Goal: Use online tool/utility: Utilize a website feature to perform a specific function

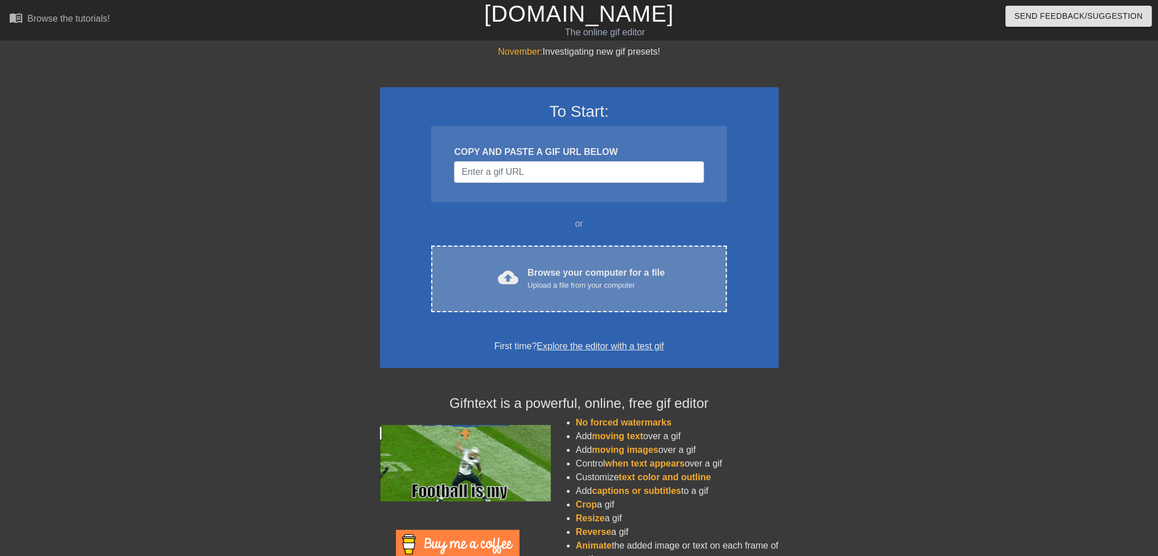
click at [576, 292] on div "cloud_upload Browse your computer for a file Upload a file from your computer C…" at bounding box center [578, 279] width 295 height 67
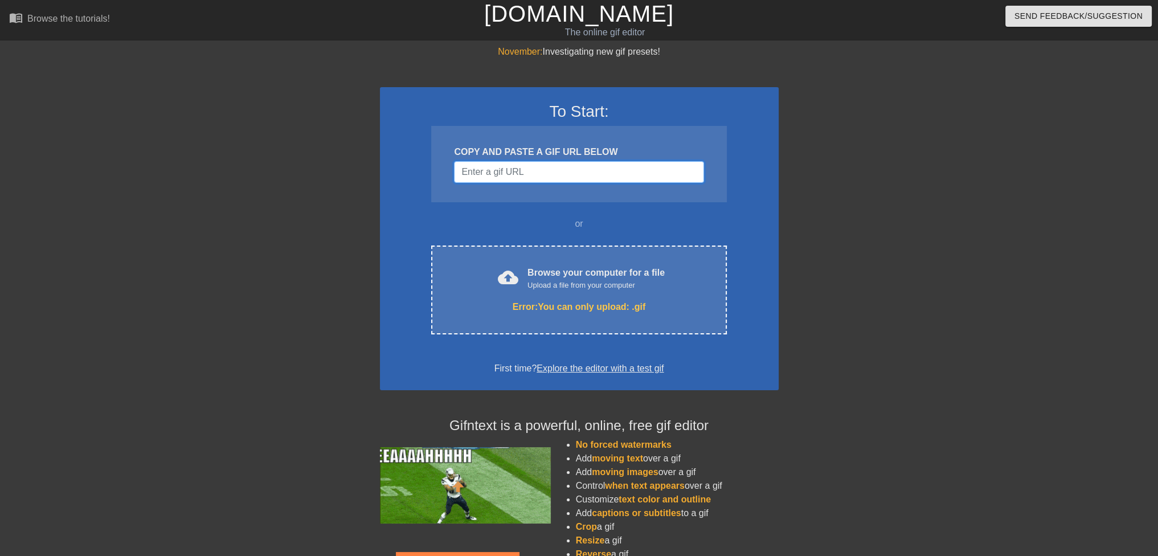
click at [554, 177] on input "Username" at bounding box center [579, 172] width 250 height 22
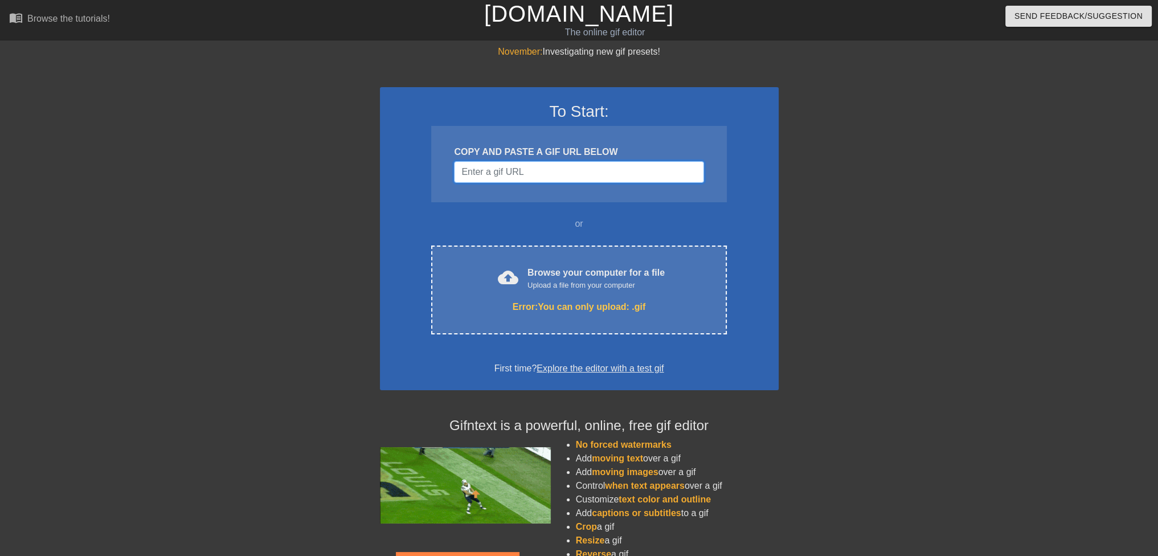
paste input "[URL][DOMAIN_NAME]"
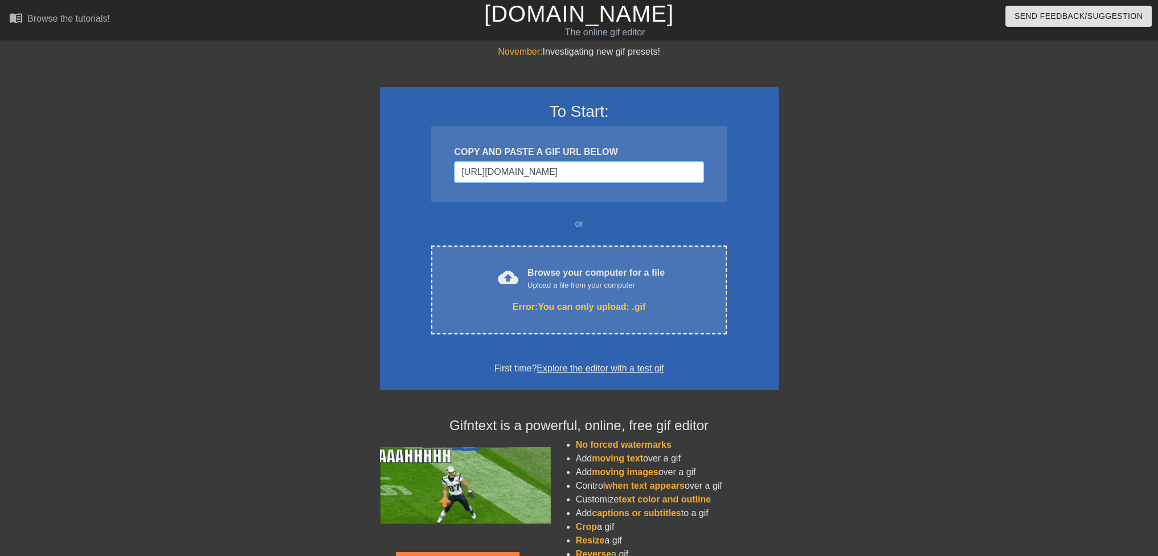
scroll to position [0, 94]
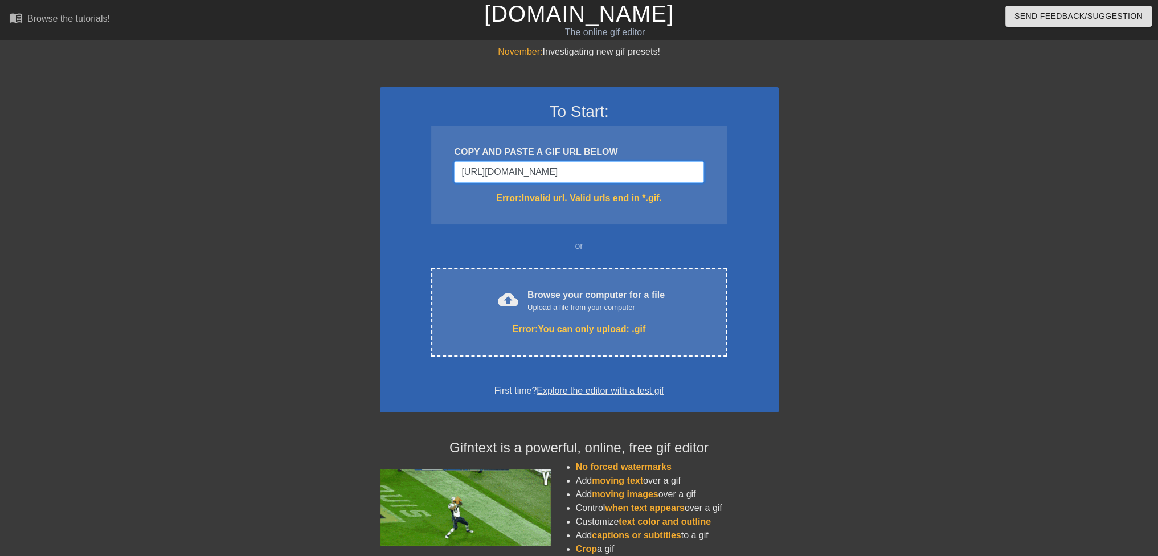
type input "[URL][DOMAIN_NAME]"
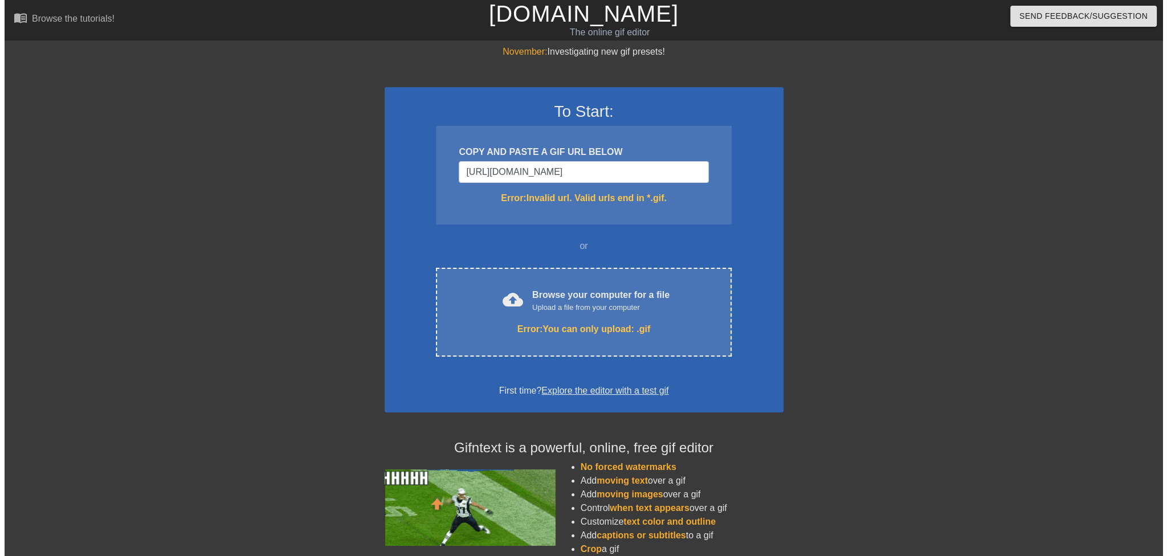
scroll to position [0, 0]
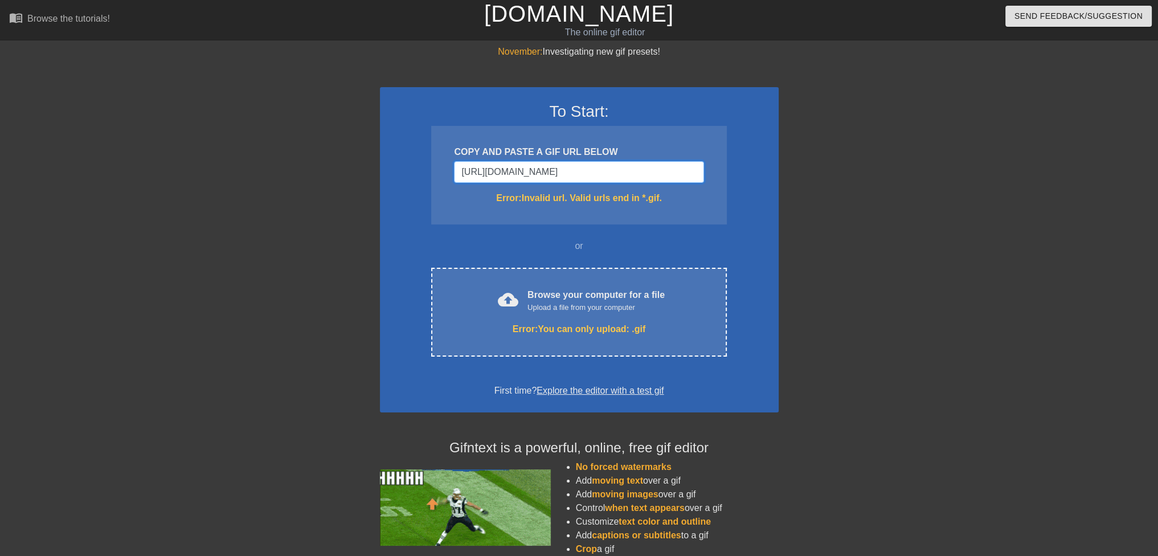
click at [561, 176] on input "[URL][DOMAIN_NAME]" at bounding box center [579, 172] width 250 height 22
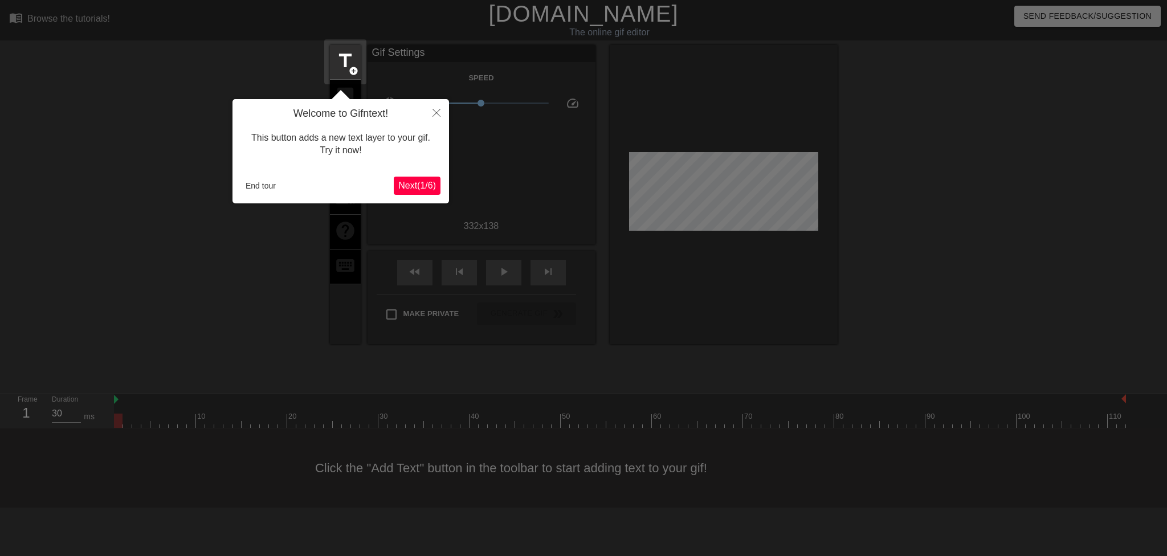
click at [434, 186] on span "Next ( 1 / 6 )" at bounding box center [417, 186] width 38 height 10
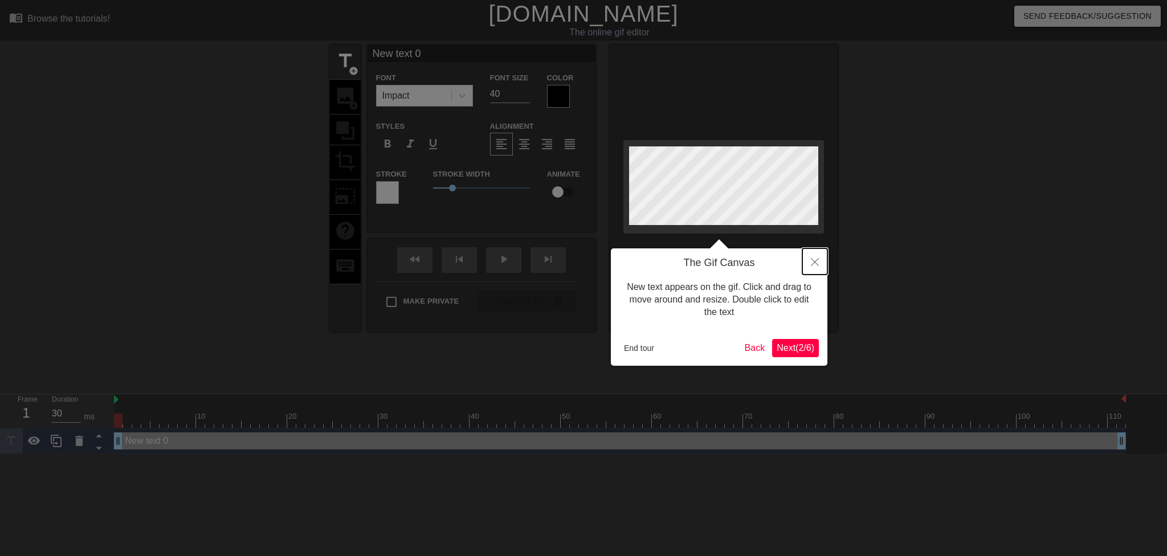
click at [815, 262] on icon "Close" at bounding box center [815, 262] width 8 height 8
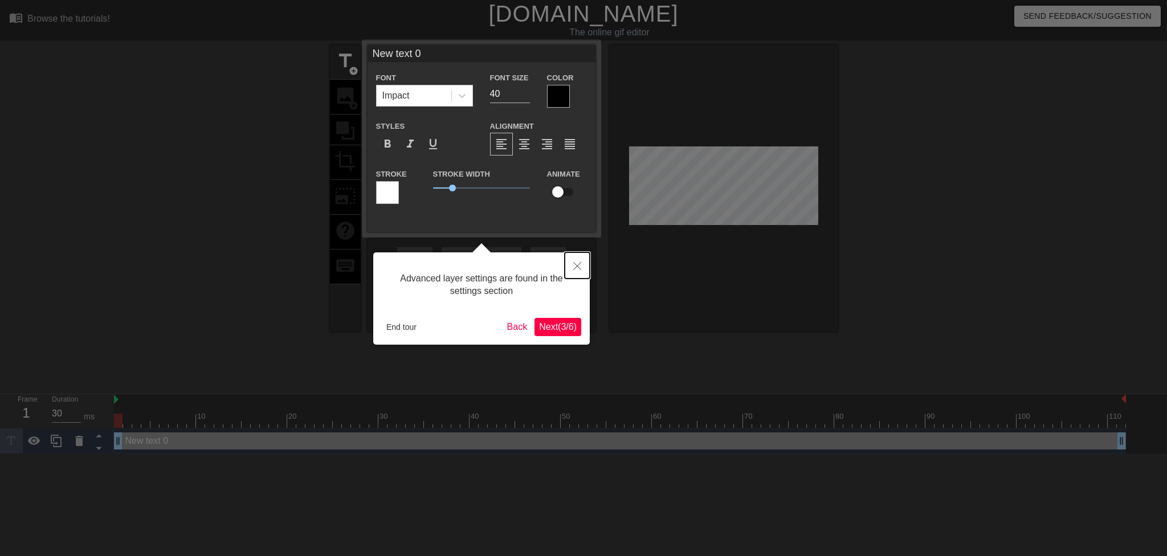
click at [579, 270] on icon "Close" at bounding box center [577, 266] width 8 height 8
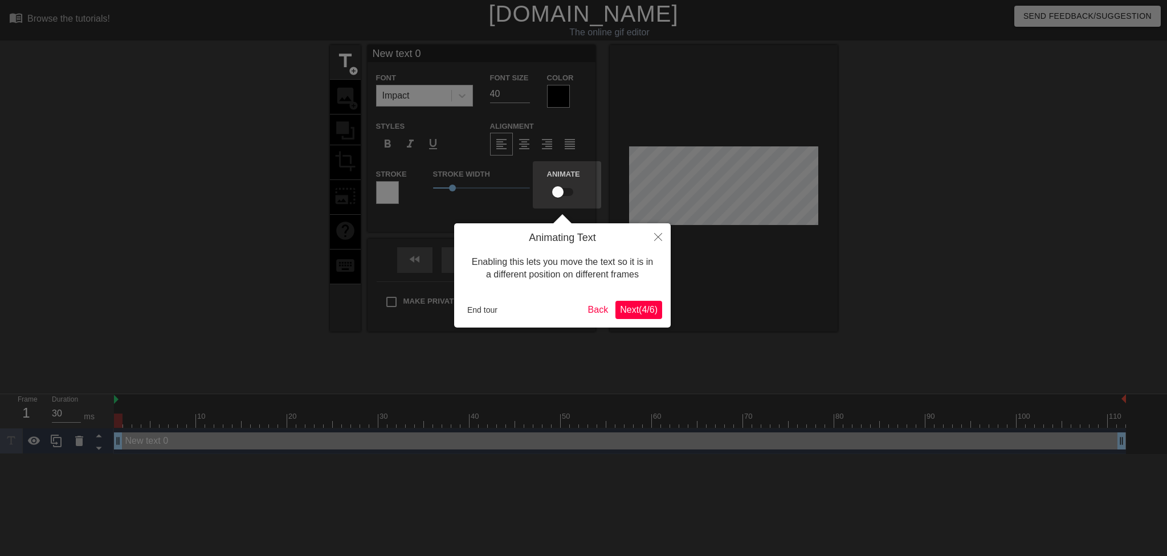
click at [648, 305] on span "Next ( 4 / 6 )" at bounding box center [639, 310] width 38 height 10
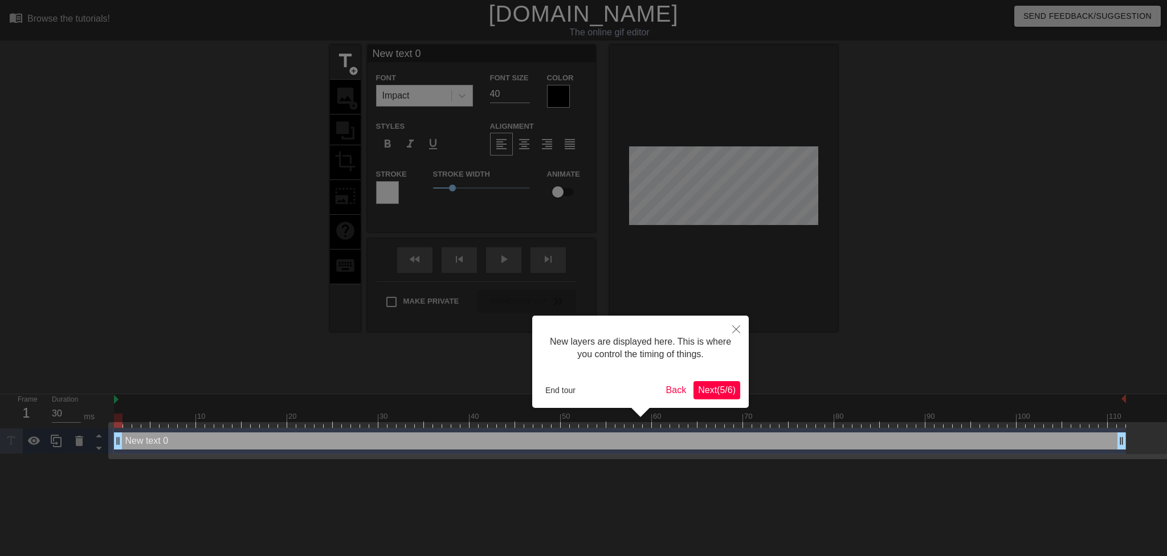
click at [720, 393] on span "Next ( 5 / 6 )" at bounding box center [717, 390] width 38 height 10
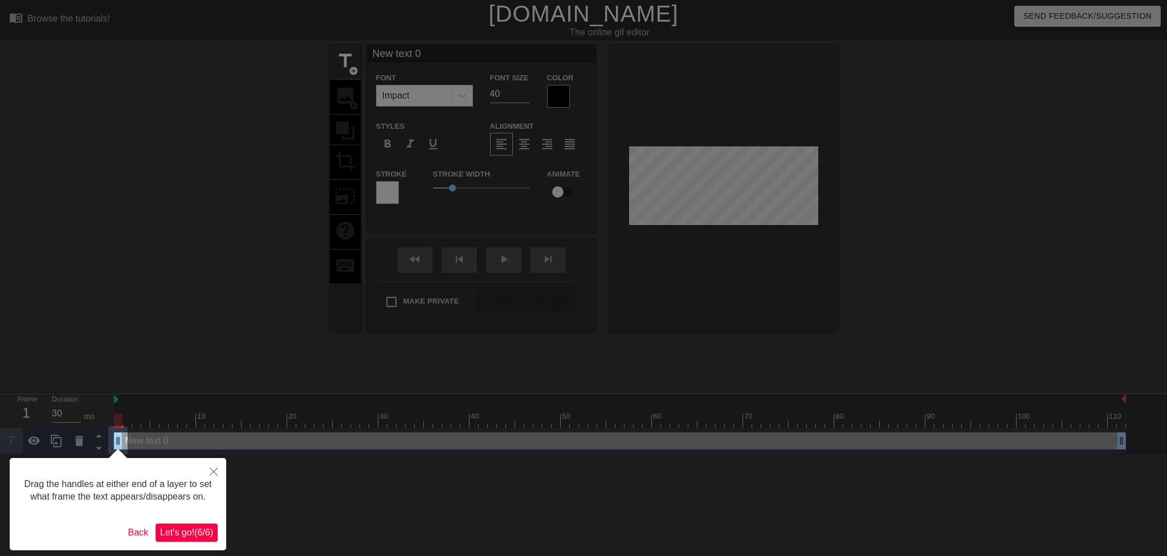
click at [186, 531] on span "Let's go! ( 6 / 6 )" at bounding box center [186, 533] width 53 height 10
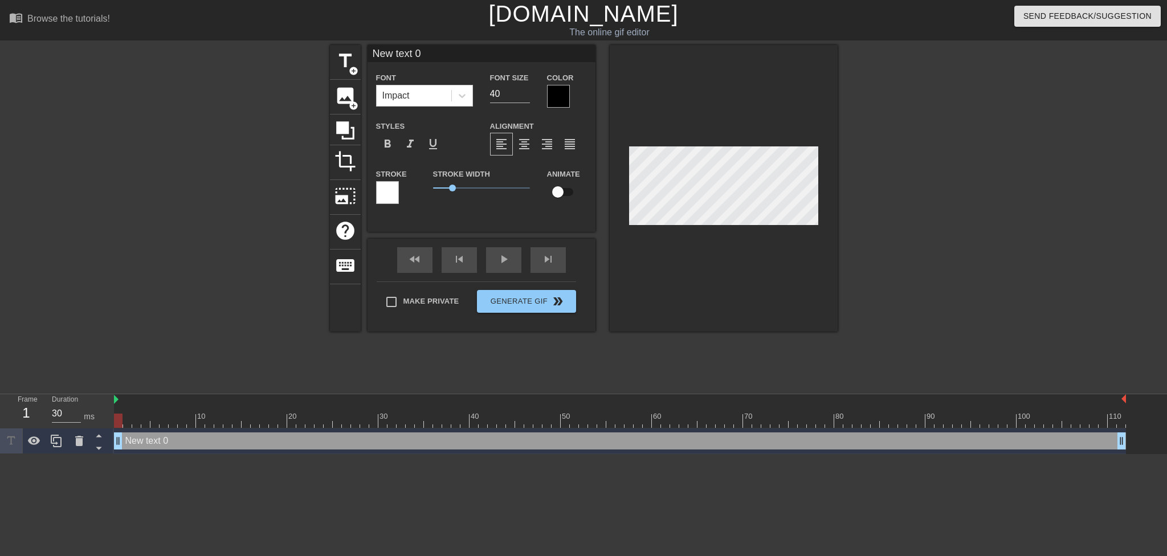
scroll to position [1, 2]
type input "r"
type textarea "r"
type input "re"
type textarea "re"
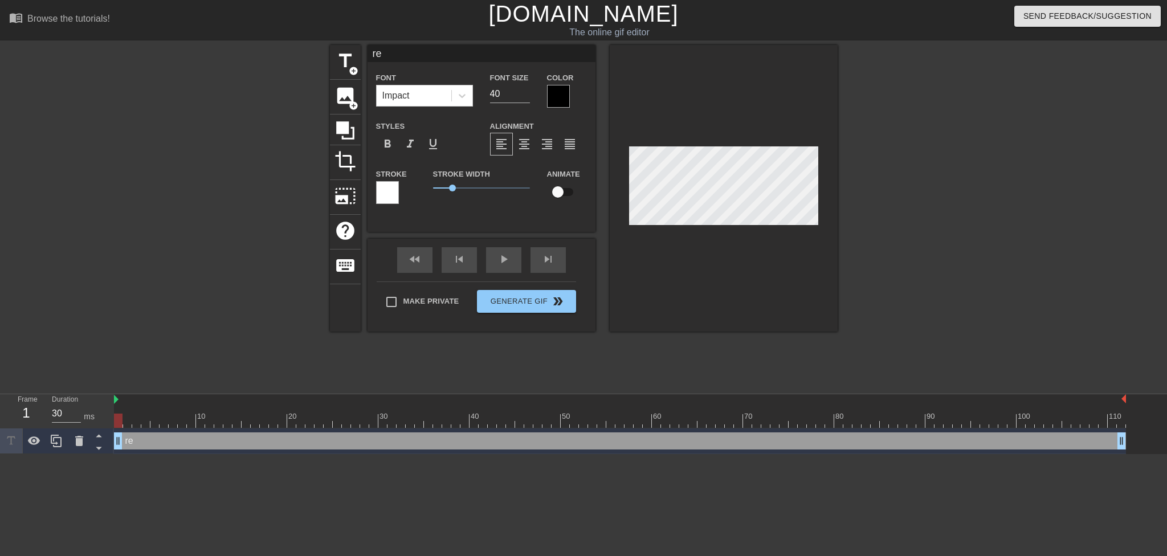
type input "ret"
type textarea "ret"
type input "ret"
type textarea "ret"
type input "ret p"
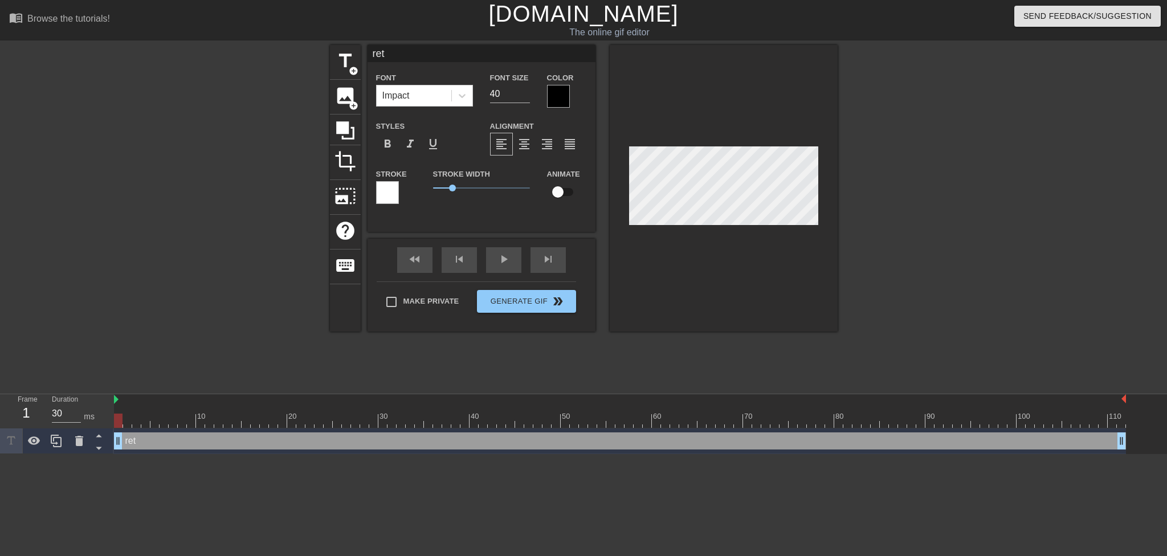
type textarea "ret p"
type input "ret pa"
type textarea "ret pa"
type input "[PERSON_NAME]"
type textarea "ret pala"
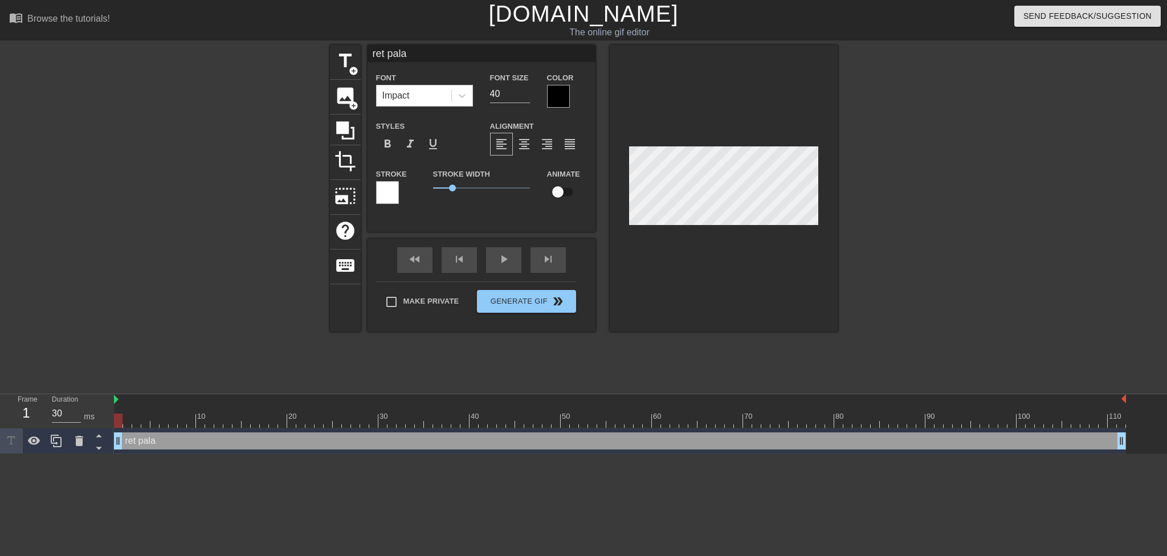
type input "[PERSON_NAME]"
type textarea "[PERSON_NAME]"
type input "[PERSON_NAME]"
type textarea "[PERSON_NAME]"
type input "ret paladin"
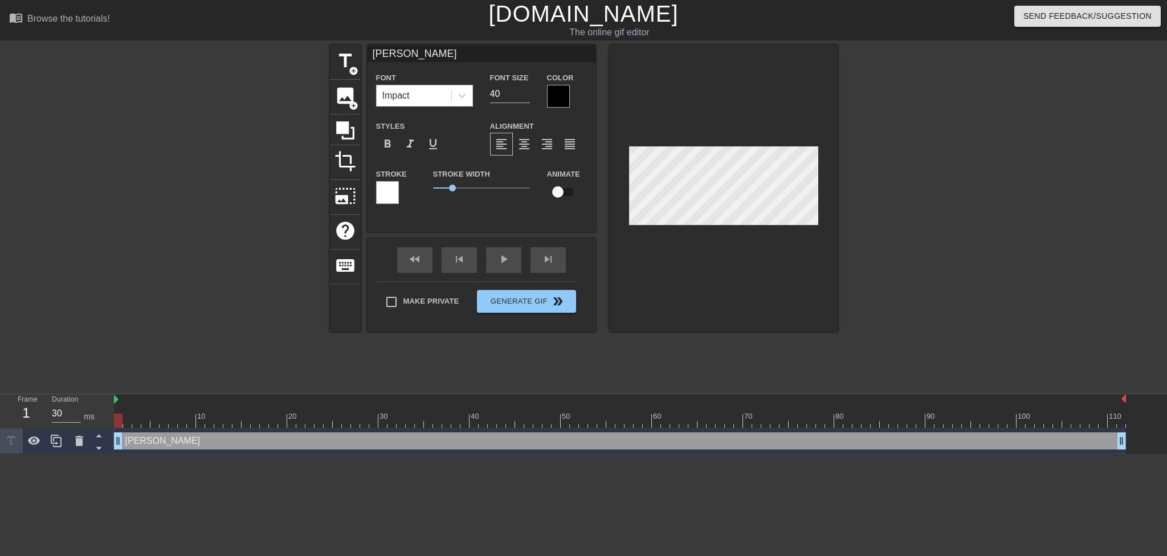
type textarea "ret paladin"
type input "ret paladin"
type textarea "ret paladin"
type input "ret paladin"
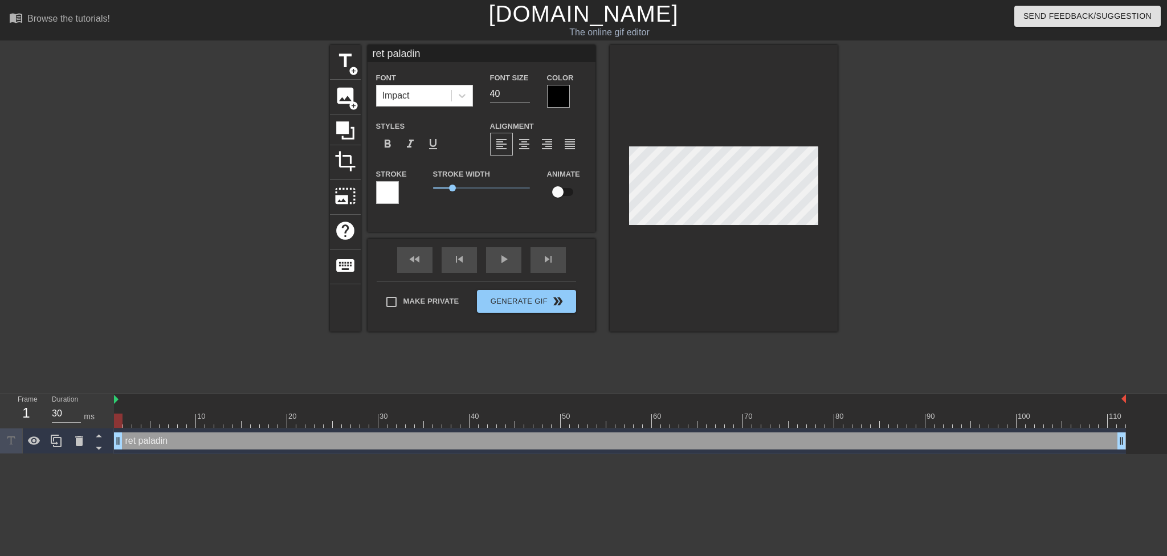
type textarea "ret paladin"
type input "ret paladin t"
type textarea "ret paladin t"
type input "ret paladin ta"
type textarea "ret paladin ta"
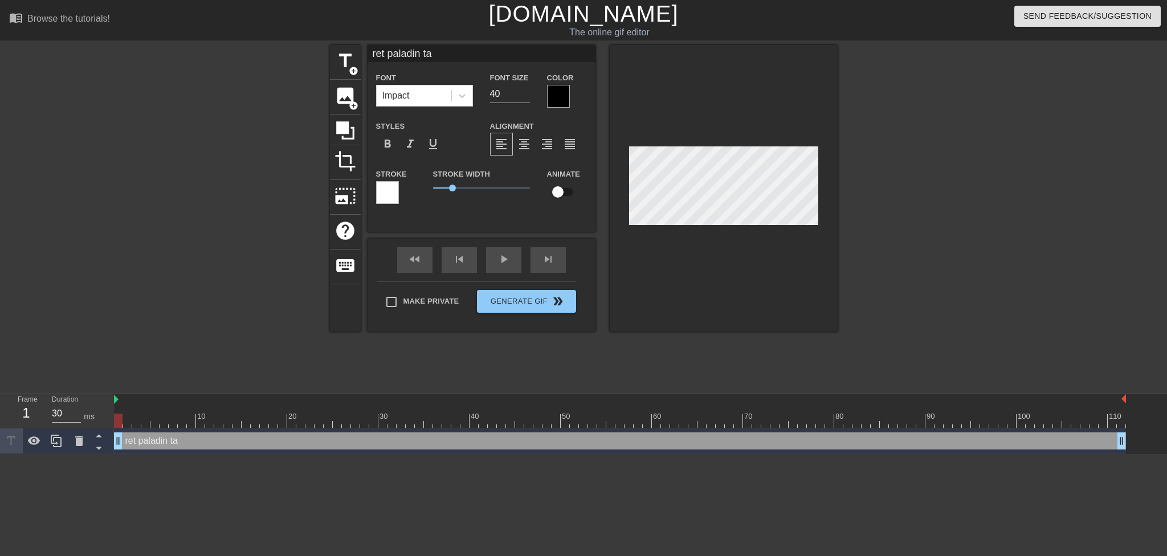
type input "ret paladin tal"
type textarea "ret paladin tal"
type input "ret paladin talk"
type textarea "ret paladin talk"
type input "ret paladin talki"
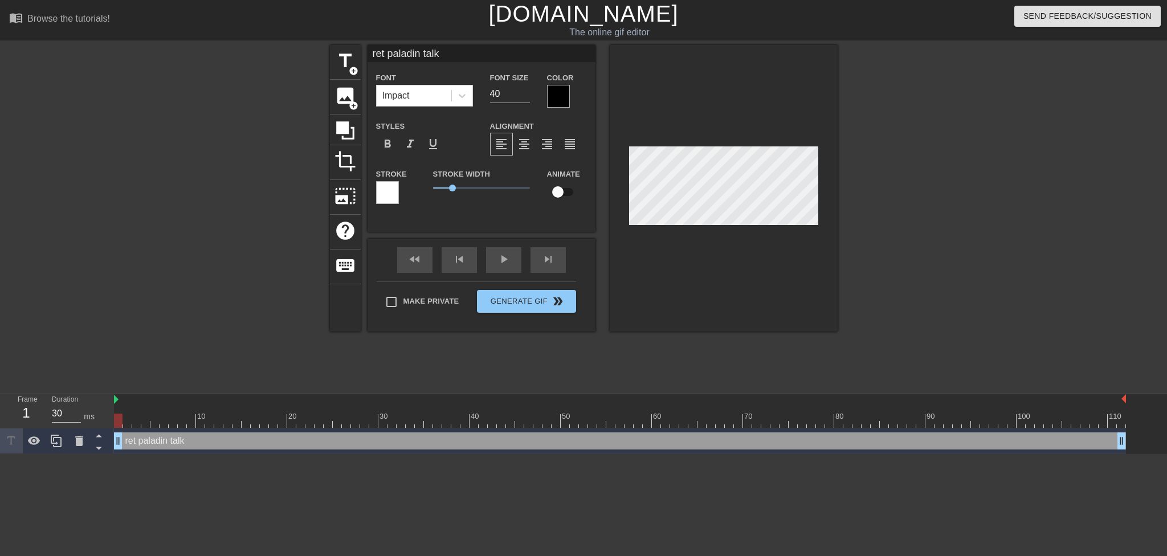
type textarea "ret paladin talki"
type input "ret paladin talkin"
type textarea "ret paladin talking"
type input "ret paladin talking"
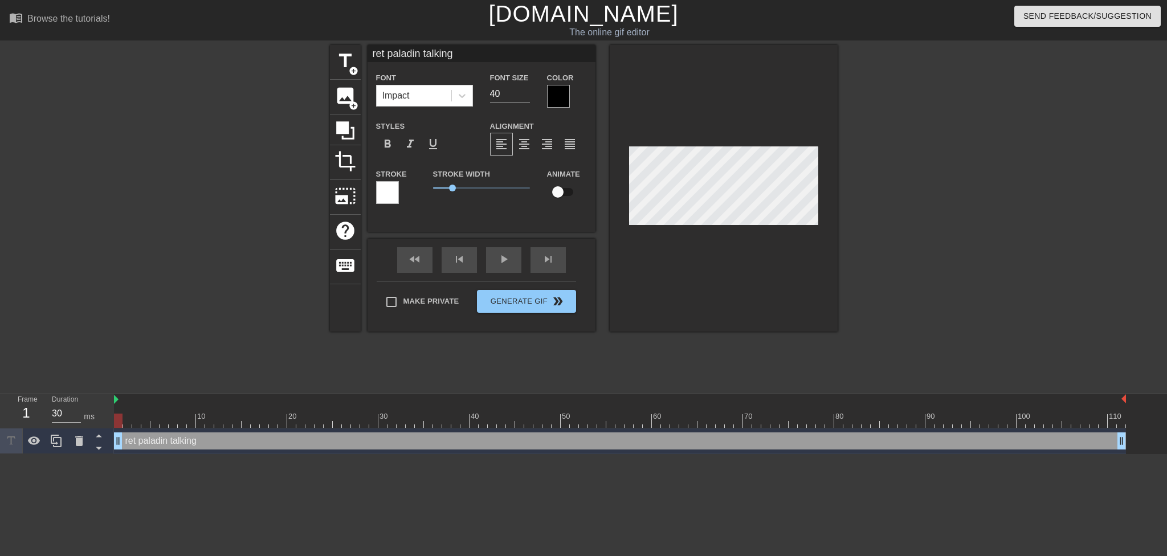
type textarea "ret paladin talking"
click at [554, 91] on div at bounding box center [558, 96] width 23 height 23
click at [553, 95] on div at bounding box center [558, 96] width 23 height 23
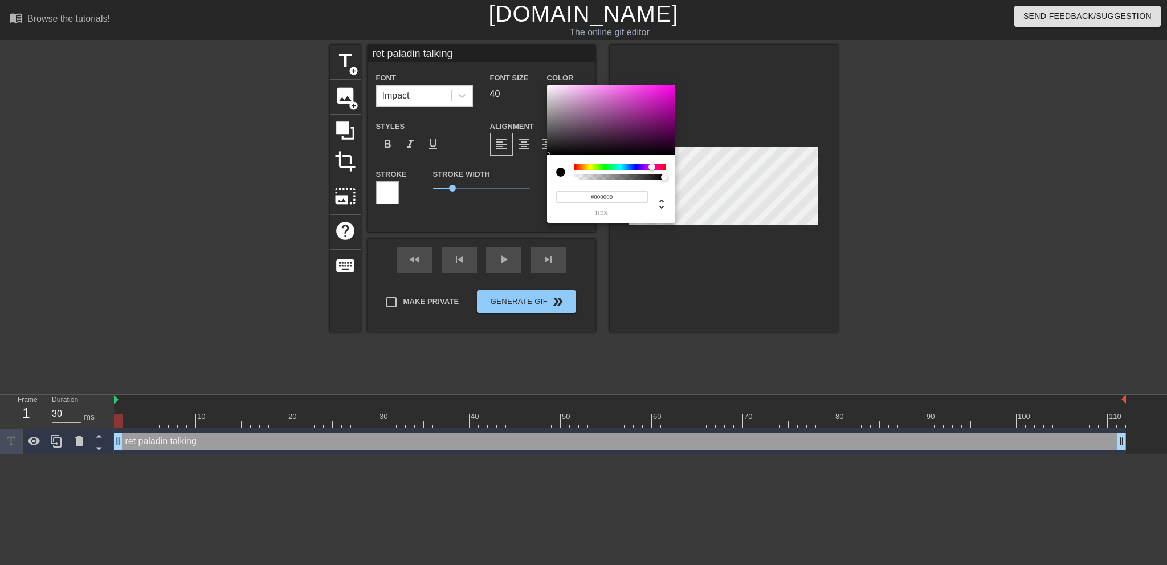
click at [652, 166] on div at bounding box center [620, 167] width 92 height 6
click at [637, 99] on div at bounding box center [611, 120] width 128 height 71
type input "#E286D9"
click at [599, 93] on div at bounding box center [611, 120] width 128 height 71
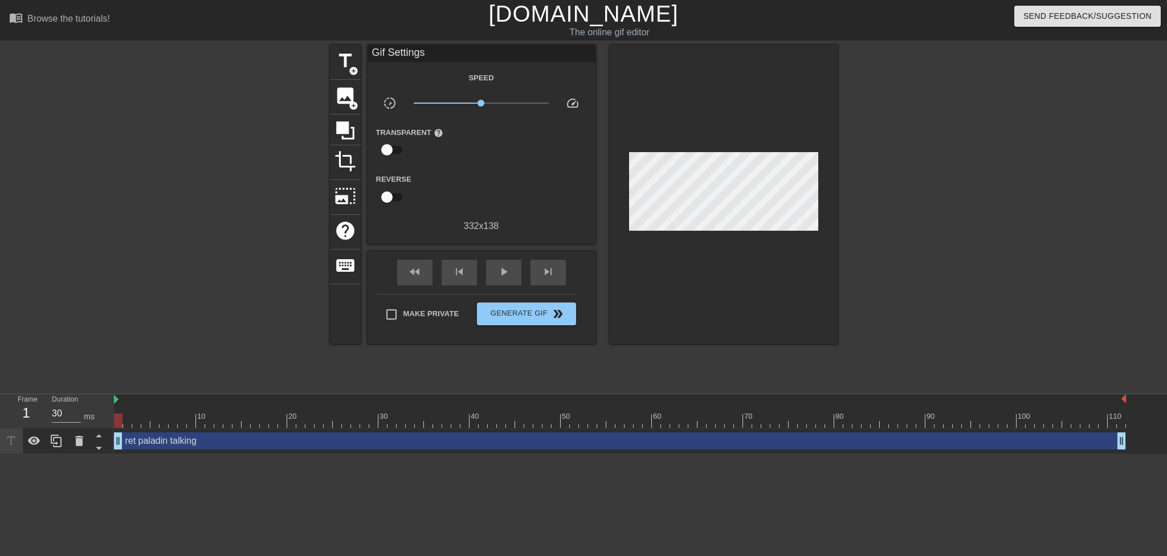
click at [120, 421] on div at bounding box center [118, 421] width 9 height 14
click at [500, 275] on span "play_arrow" at bounding box center [504, 272] width 14 height 14
type input "40"
click at [544, 314] on span "Generate Gif double_arrow" at bounding box center [526, 314] width 89 height 14
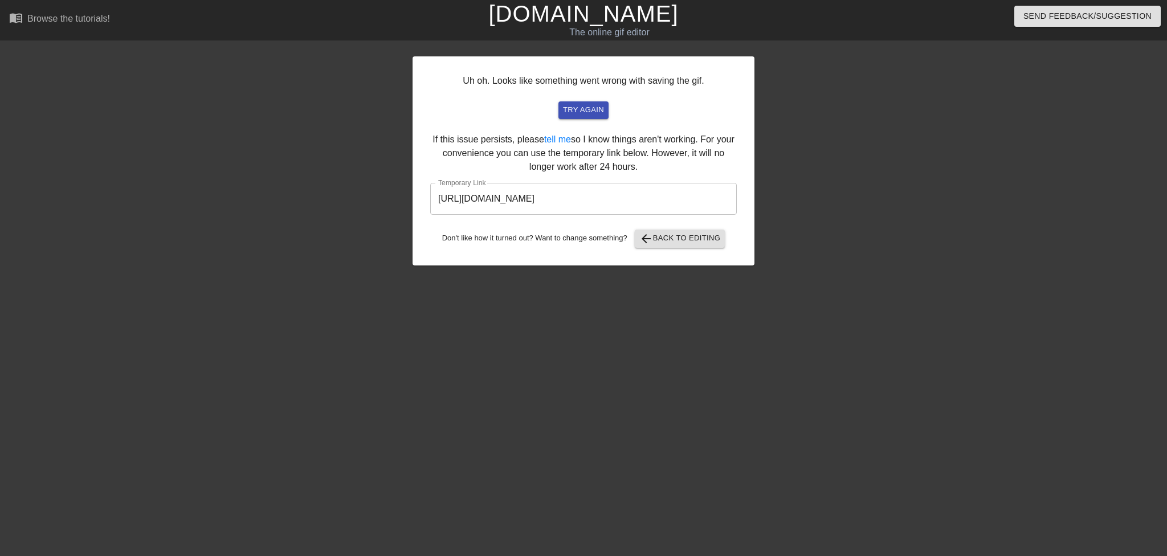
click at [652, 199] on input "[URL][DOMAIN_NAME]" at bounding box center [583, 199] width 307 height 32
